Goal: Information Seeking & Learning: Learn about a topic

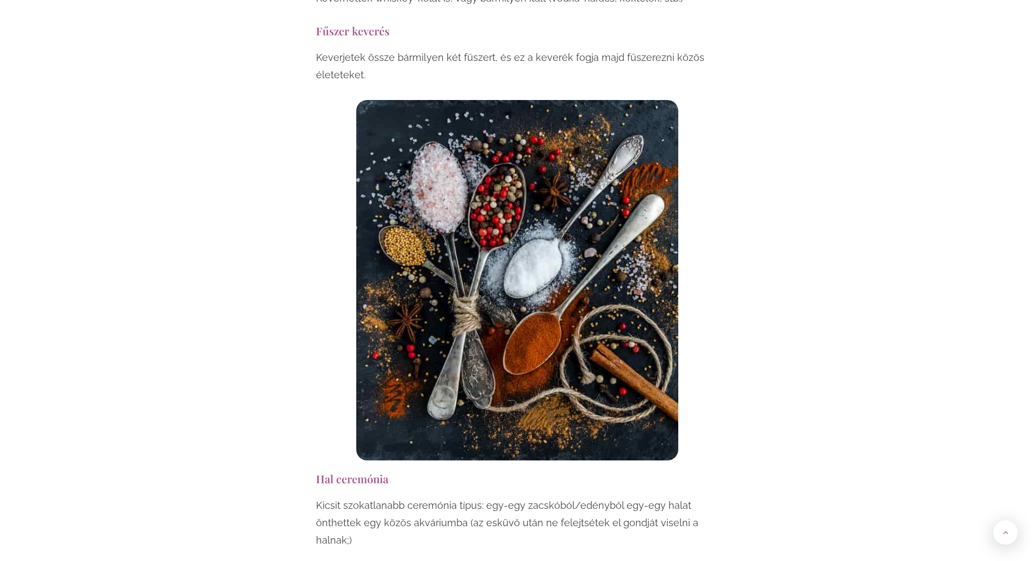
scroll to position [4011, 0]
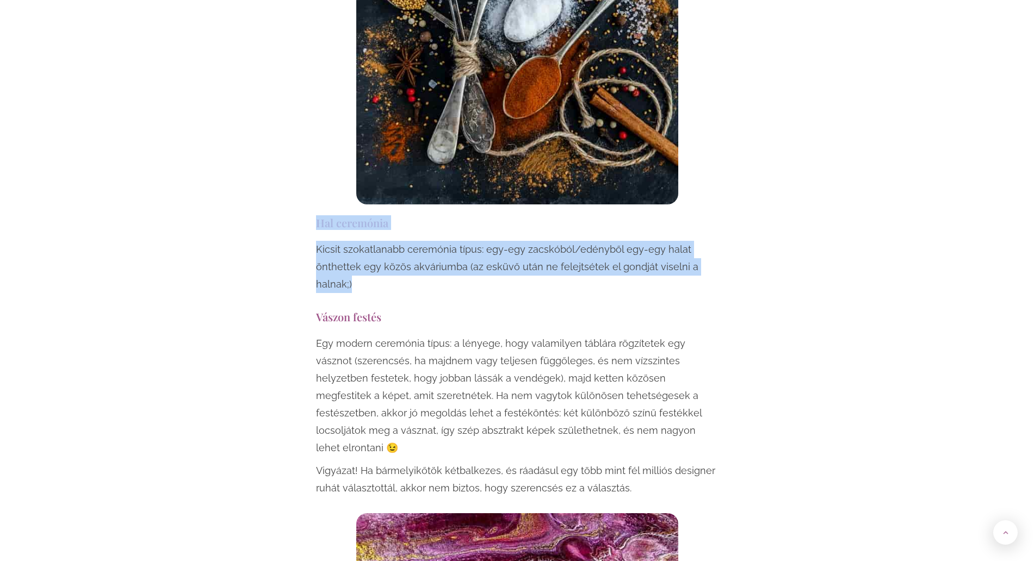
drag, startPoint x: 358, startPoint y: 215, endPoint x: 265, endPoint y: 154, distance: 110.9
click at [265, 154] on div "A polgári szertartás nagyon változatos tud lenni. Az egyik véglet a “bemegyünk,…" at bounding box center [517, 173] width 636 height 6999
click at [374, 241] on p "Kicsit szokatlanabb ceremónia típus: egy-egy zacskóból/edényből egy-egy halat ö…" at bounding box center [517, 267] width 403 height 52
click at [383, 241] on p "Kicsit szokatlanabb ceremónia típus: egy-egy zacskóból/edényből egy-egy halat ö…" at bounding box center [517, 267] width 403 height 52
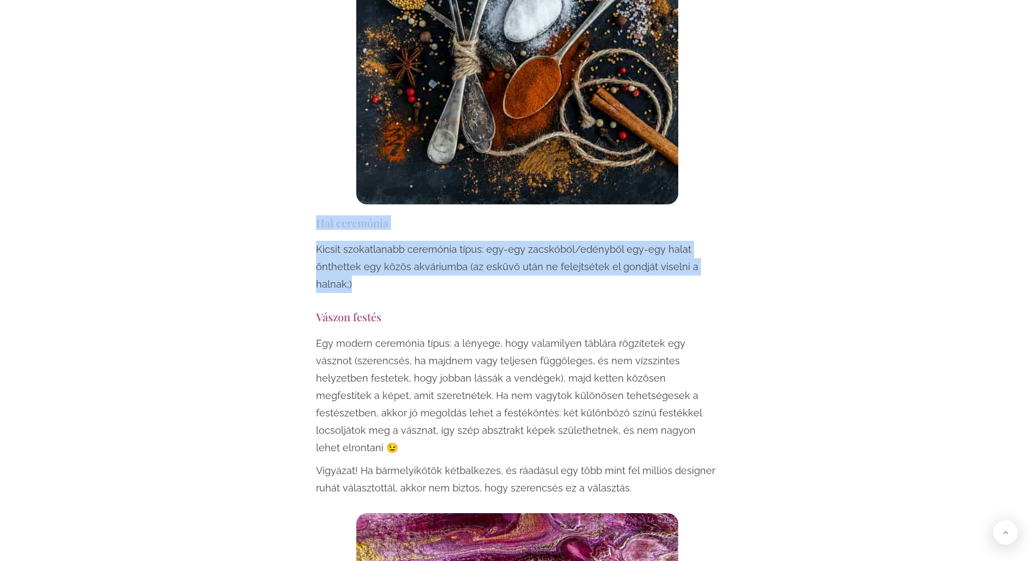
click at [382, 241] on p "Kicsit szokatlanabb ceremónia típus: egy-egy zacskóból/edényből egy-egy halat ö…" at bounding box center [517, 267] width 403 height 52
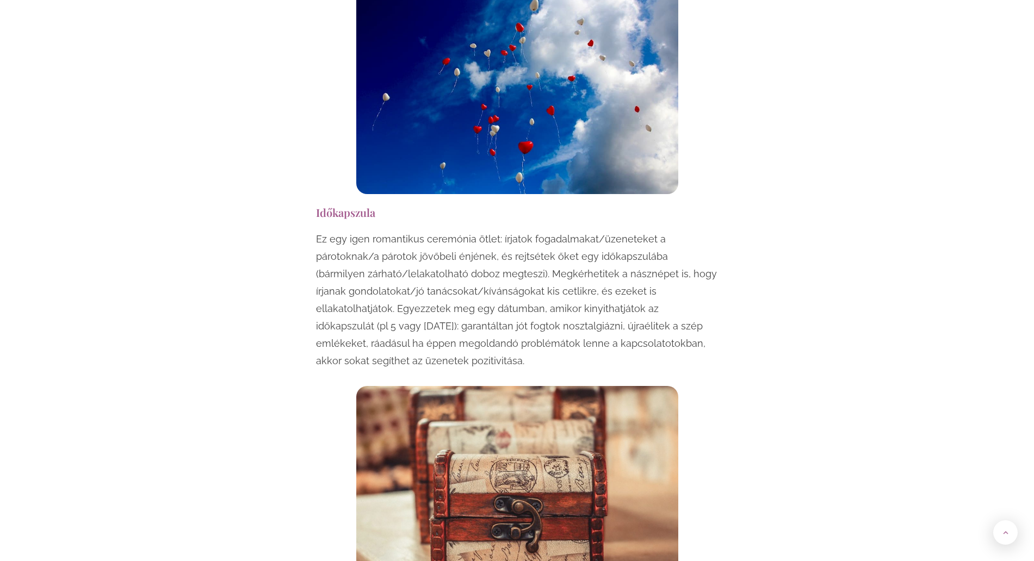
scroll to position [5847, 0]
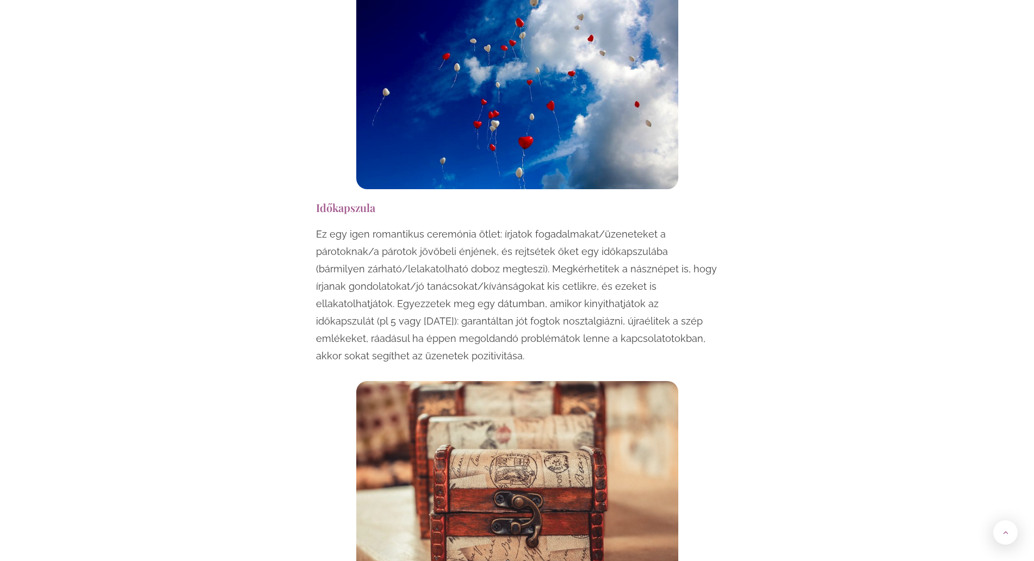
drag, startPoint x: 411, startPoint y: 268, endPoint x: 304, endPoint y: 123, distance: 179.6
click at [384, 226] on p "Ez egy igen romantikus ceremónia ötlet: írjatok fogadalmakat/üzeneteket a párot…" at bounding box center [517, 295] width 403 height 139
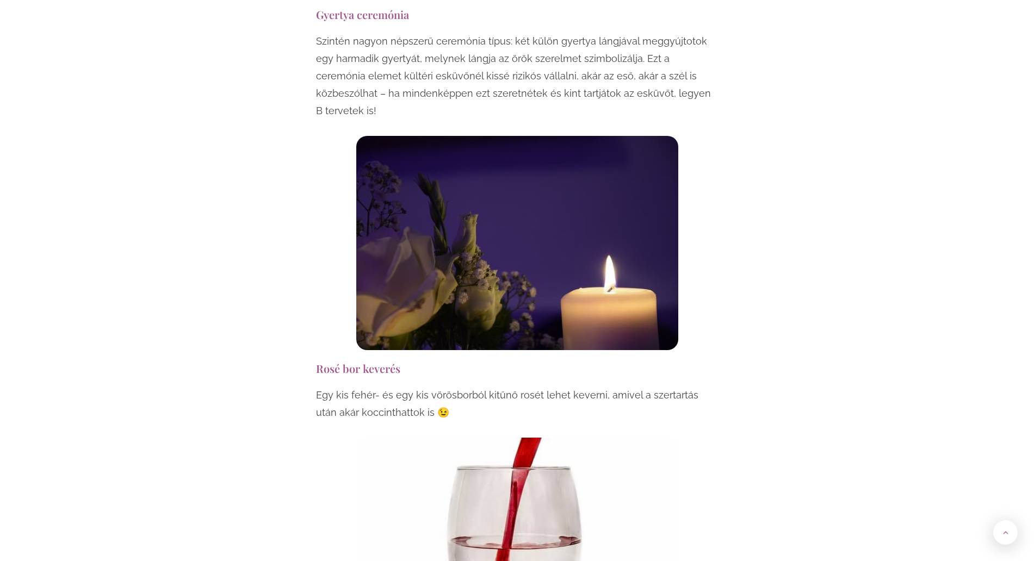
scroll to position [2856, 0]
